Goal: Information Seeking & Learning: Learn about a topic

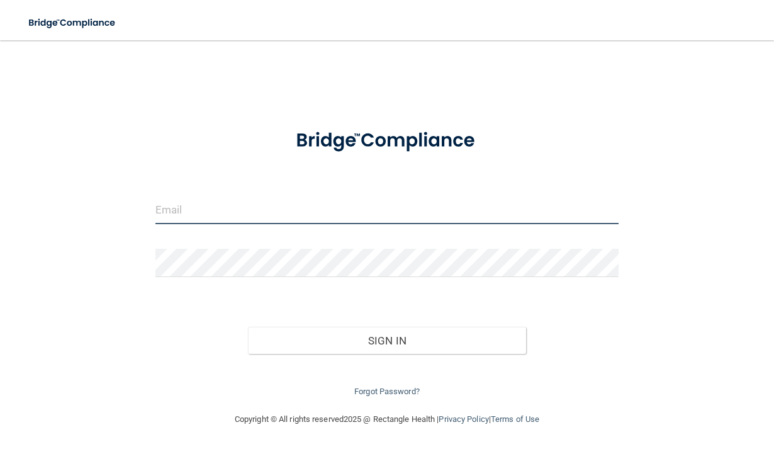
type input "[EMAIL_ADDRESS][DOMAIN_NAME]"
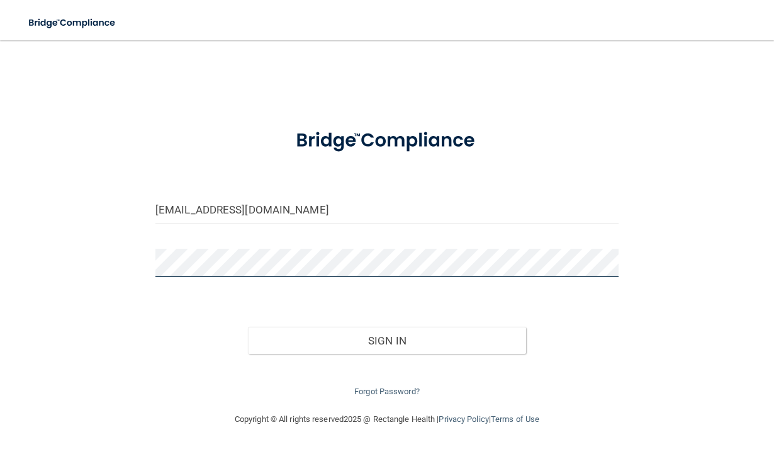
click at [387, 337] on button "Sign In" at bounding box center [387, 341] width 278 height 28
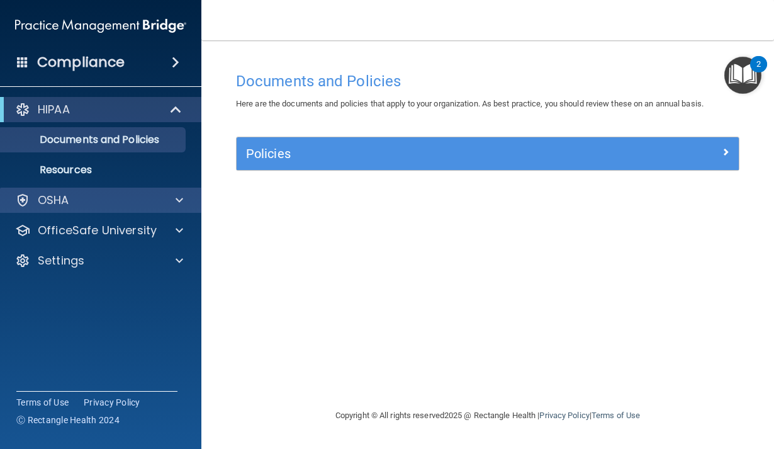
click at [140, 206] on div "OSHA" at bounding box center [84, 200] width 156 height 15
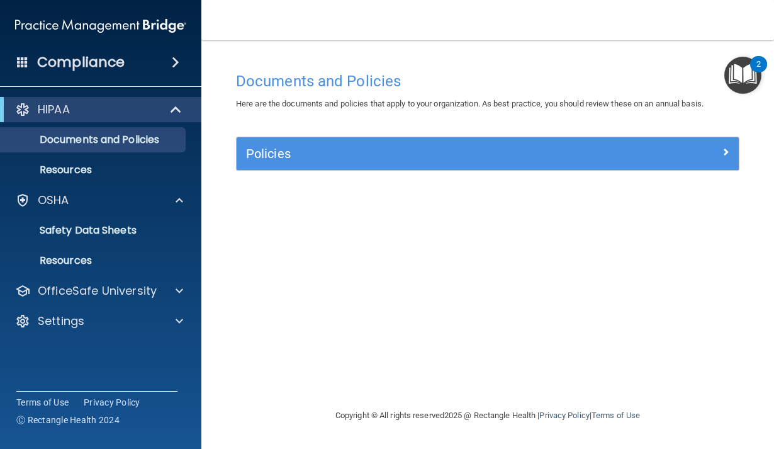
click at [149, 108] on div "HIPAA" at bounding box center [83, 109] width 155 height 15
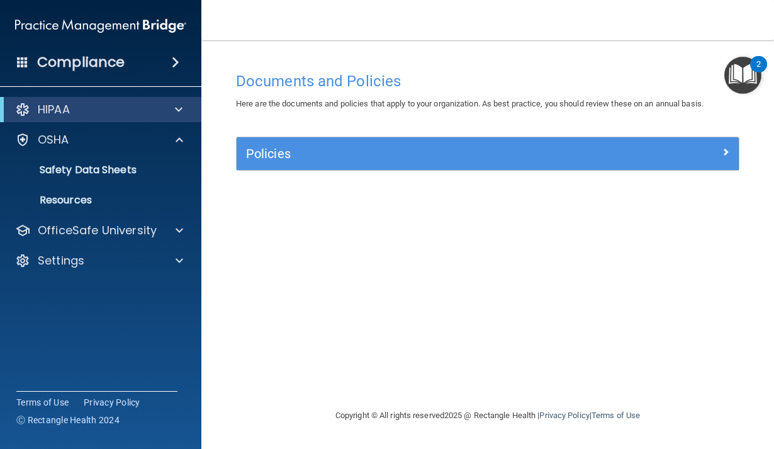
click at [149, 108] on div "HIPAA" at bounding box center [83, 109] width 155 height 15
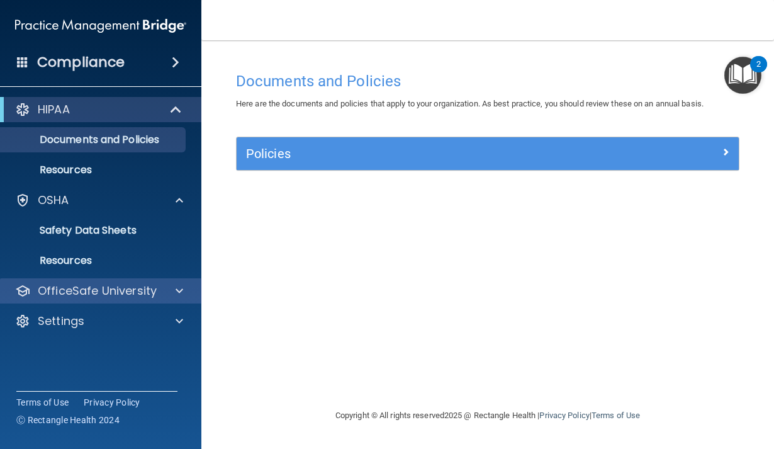
click at [97, 291] on p "OfficeSafe University" at bounding box center [97, 290] width 119 height 15
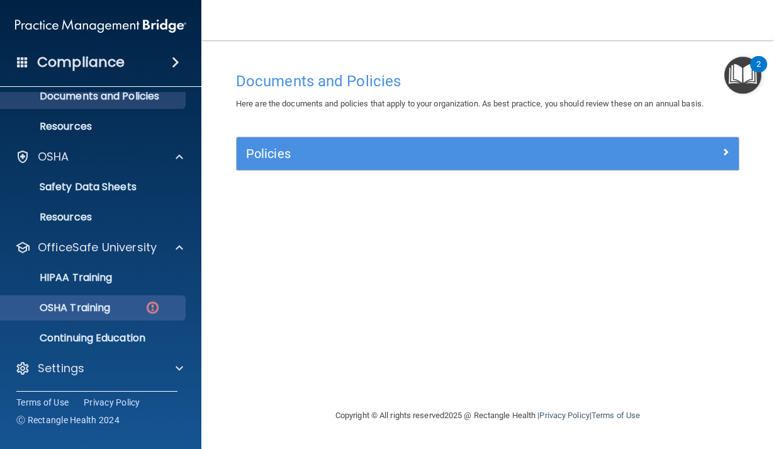
scroll to position [43, 0]
click at [98, 313] on p "OSHA Training" at bounding box center [59, 307] width 102 height 13
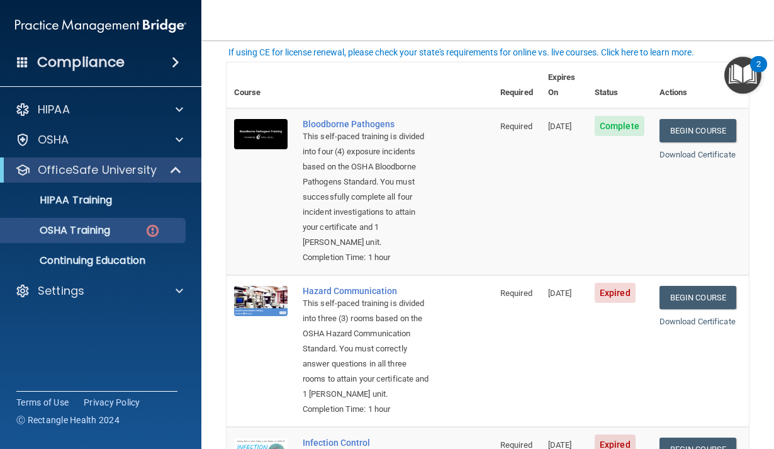
scroll to position [82, 0]
click at [716, 293] on link "Begin Course" at bounding box center [698, 297] width 77 height 23
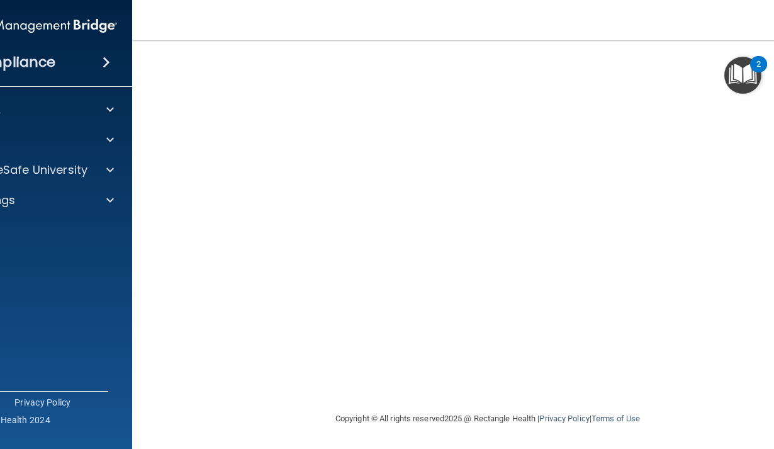
scroll to position [118, 0]
